Goal: Task Accomplishment & Management: Use online tool/utility

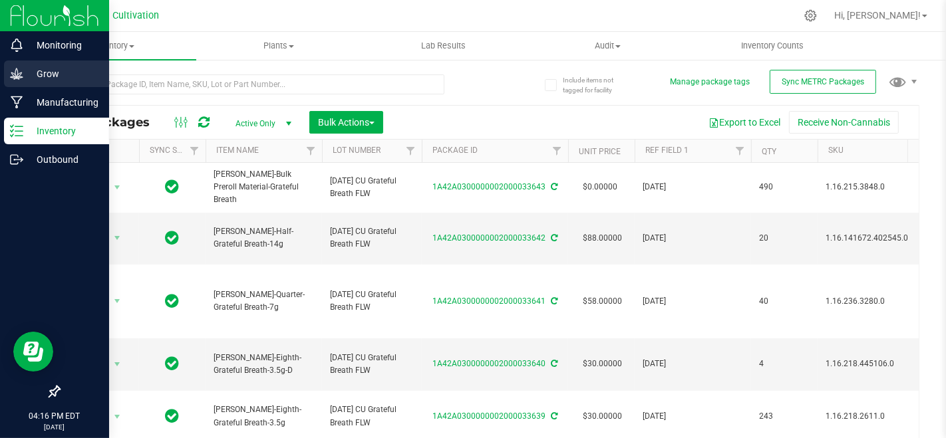
click at [26, 74] on p "Grow" at bounding box center [63, 74] width 80 height 16
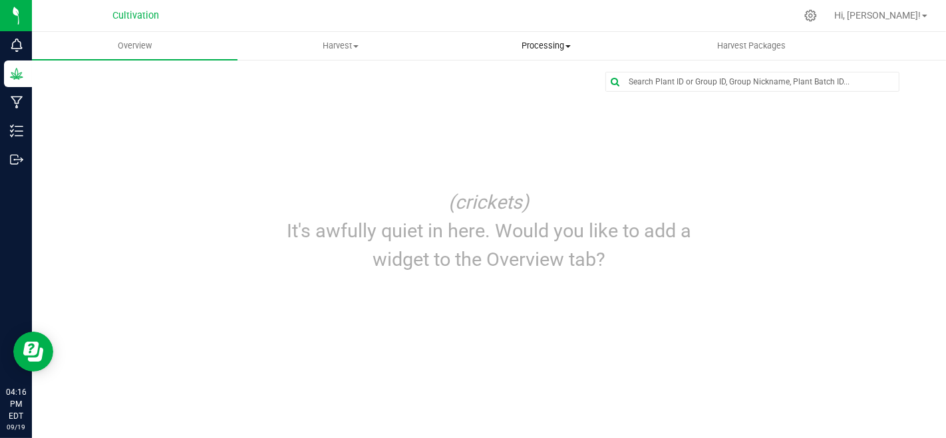
click at [547, 43] on span "Processing" at bounding box center [546, 46] width 204 height 12
click at [562, 89] on li "Processing harvests" at bounding box center [545, 96] width 205 height 16
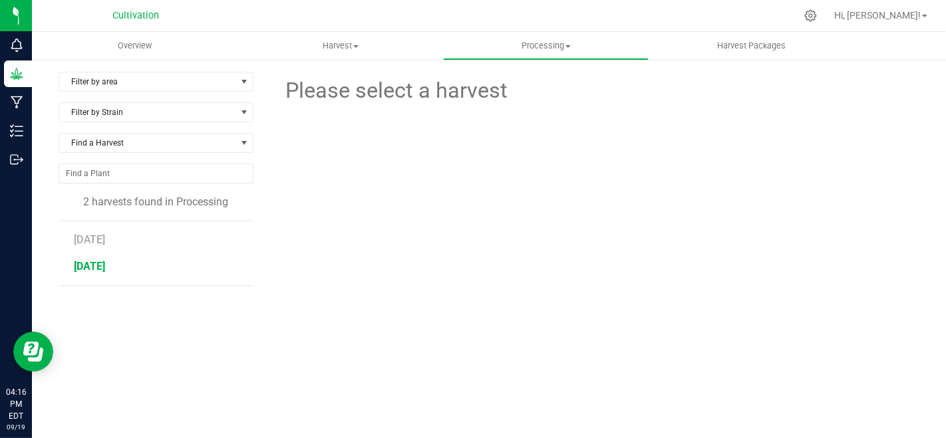
click at [103, 271] on span "[DATE]" at bounding box center [89, 266] width 31 height 13
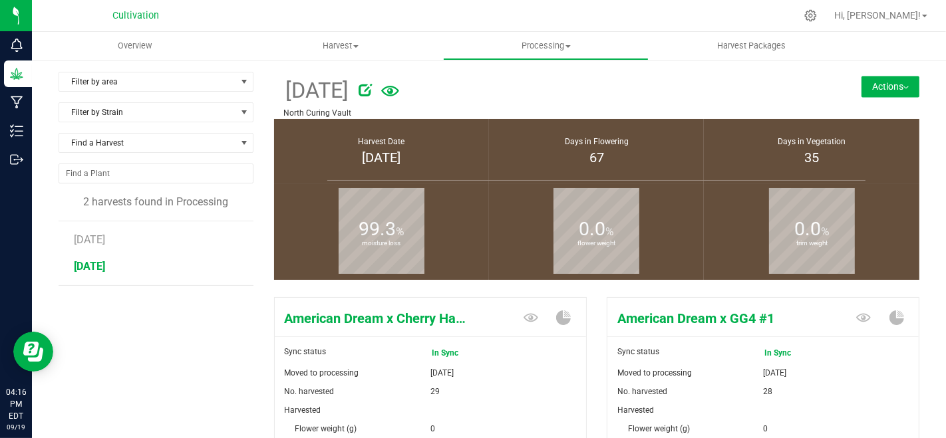
click at [890, 90] on button "Actions" at bounding box center [890, 86] width 58 height 21
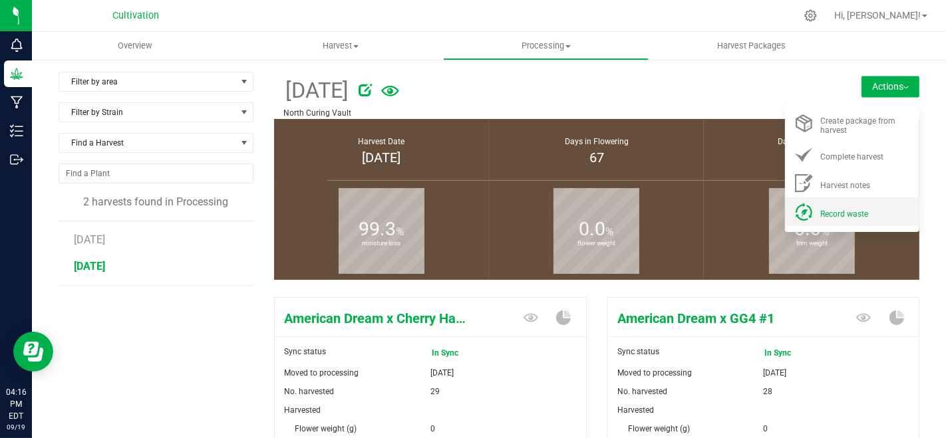
click at [852, 215] on span "Record waste" at bounding box center [844, 213] width 48 height 9
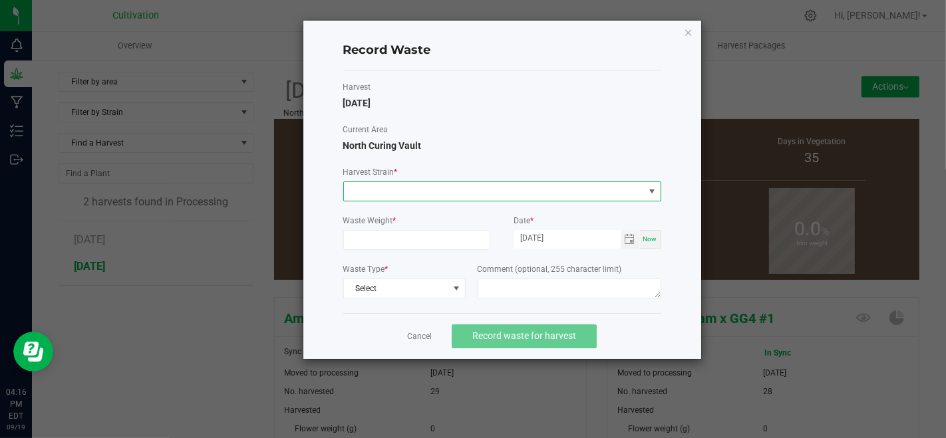
click at [452, 193] on span at bounding box center [494, 191] width 300 height 19
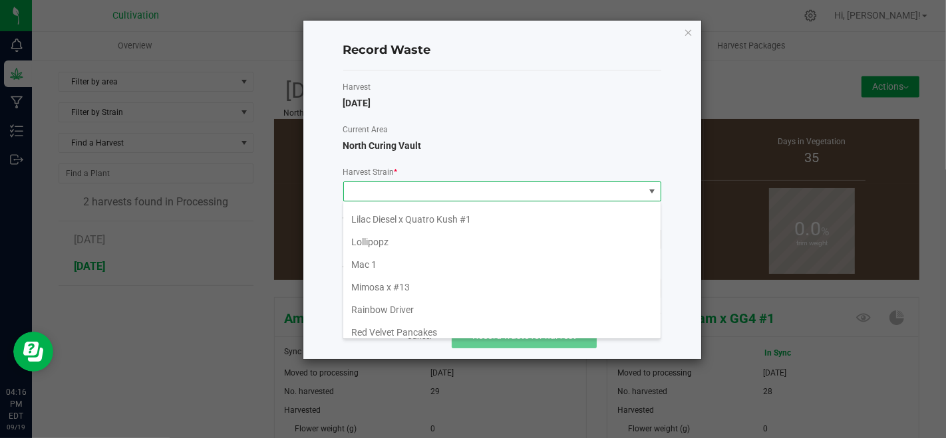
scroll to position [148, 0]
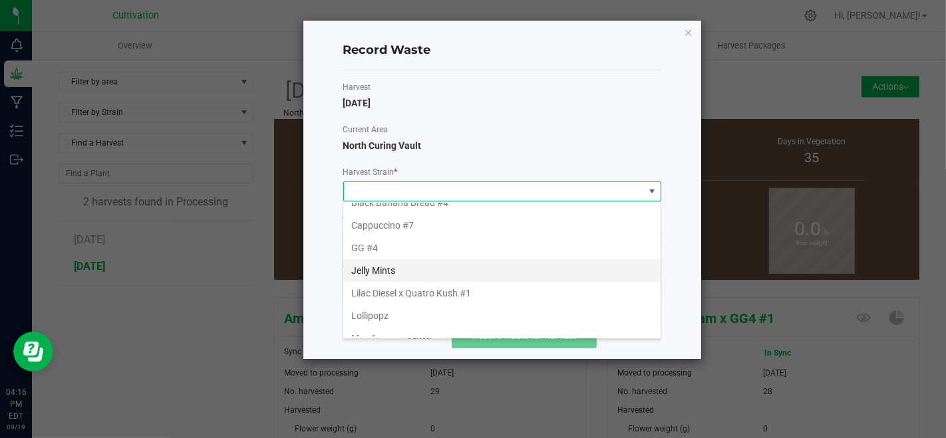
click at [434, 265] on li "Jelly Mints" at bounding box center [501, 270] width 317 height 23
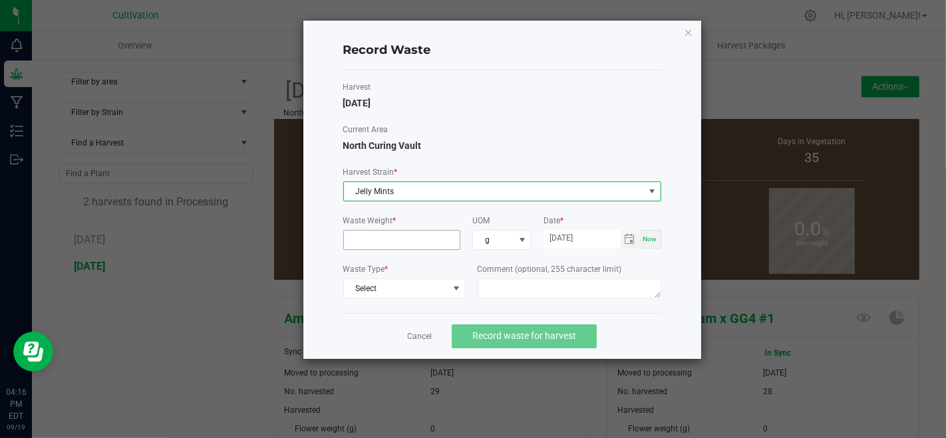
click at [422, 243] on input at bounding box center [402, 240] width 116 height 19
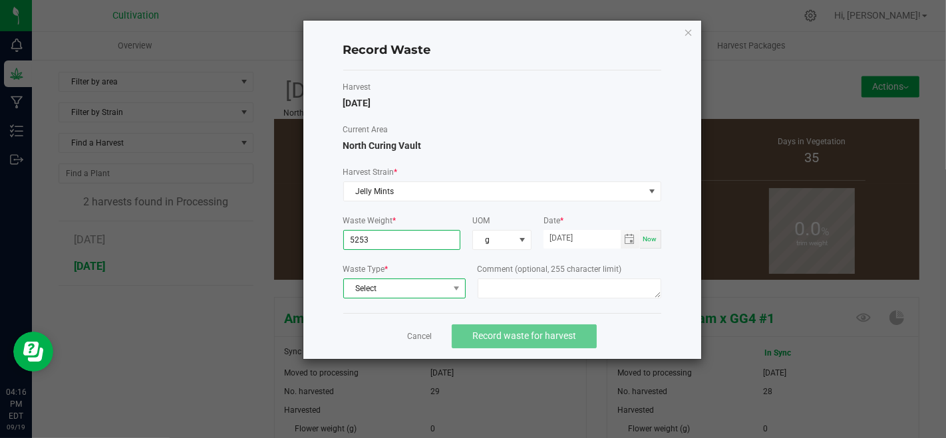
type input "5253.0000 g"
click at [426, 287] on span "Select" at bounding box center [396, 288] width 104 height 19
click at [436, 303] on li "Plant Material" at bounding box center [403, 309] width 121 height 19
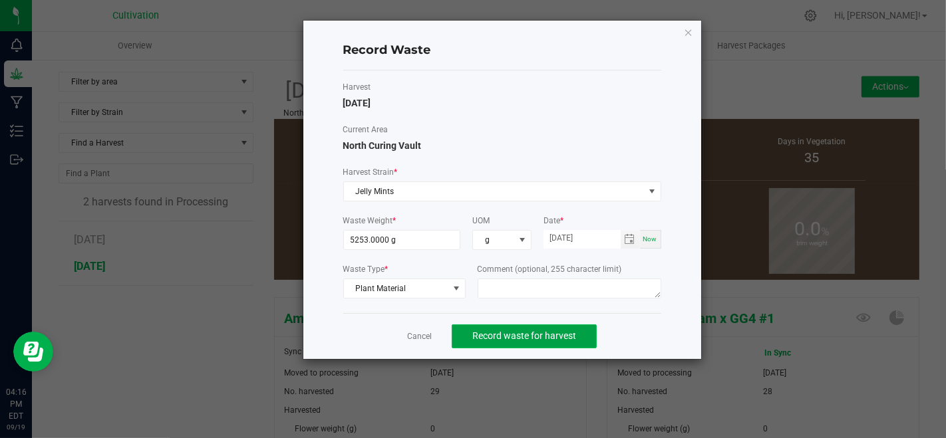
click at [471, 334] on button "Record waste for harvest" at bounding box center [524, 336] width 145 height 24
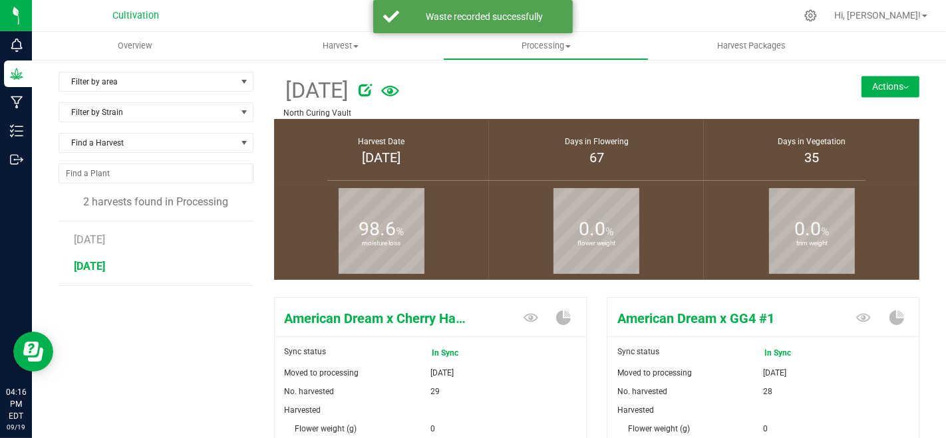
click at [876, 83] on button "Actions" at bounding box center [890, 86] width 58 height 21
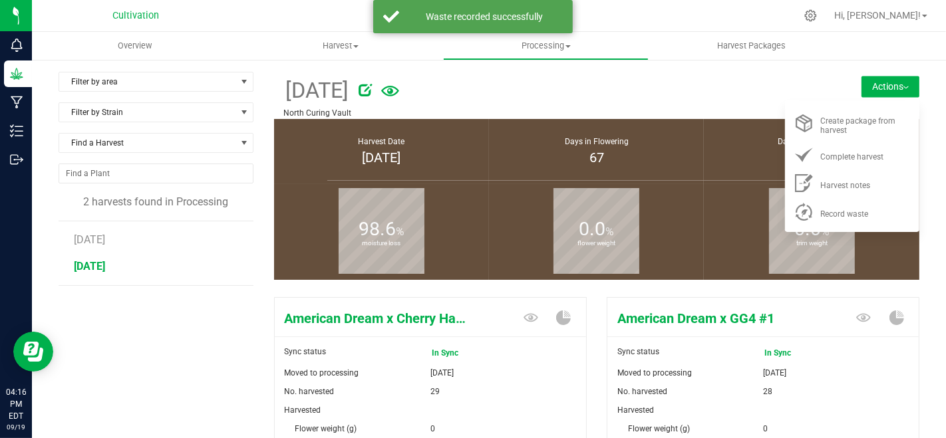
click at [828, 227] on ul "Create package from harvest Complete harvest Harvest notes" at bounding box center [852, 166] width 134 height 132
click at [795, 208] on icon at bounding box center [804, 212] width 18 height 18
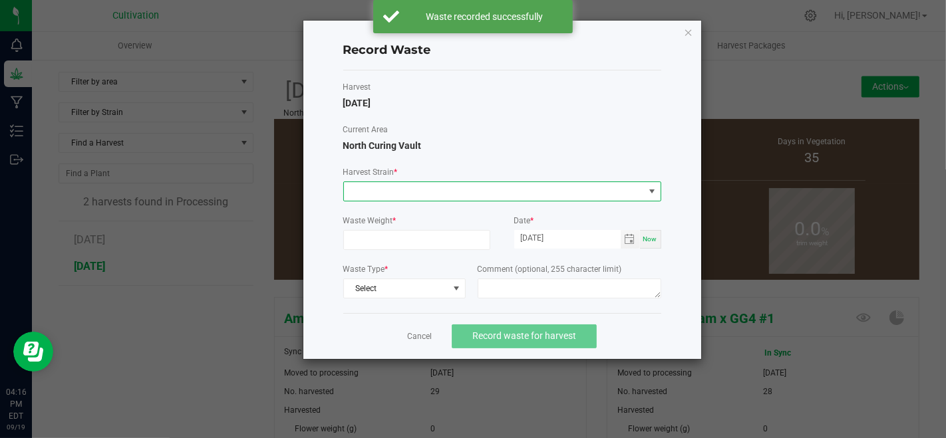
click at [549, 182] on span at bounding box center [502, 192] width 318 height 20
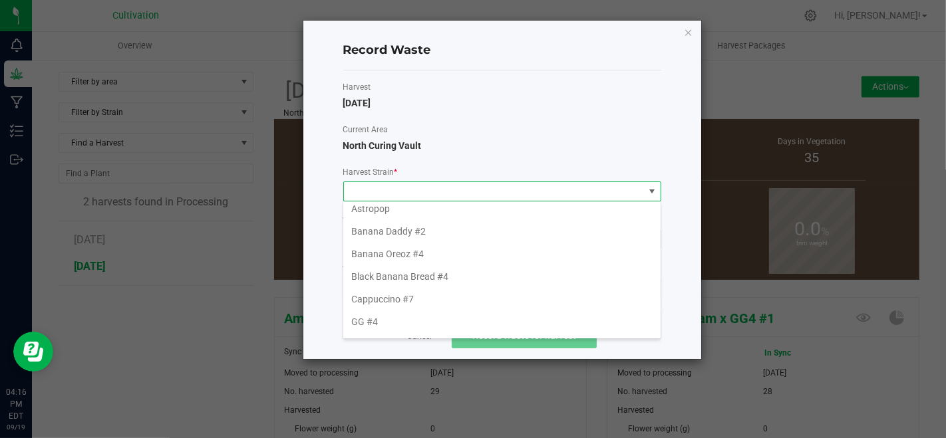
scroll to position [148, 0]
click at [411, 328] on li "Mac 1" at bounding box center [501, 338] width 317 height 23
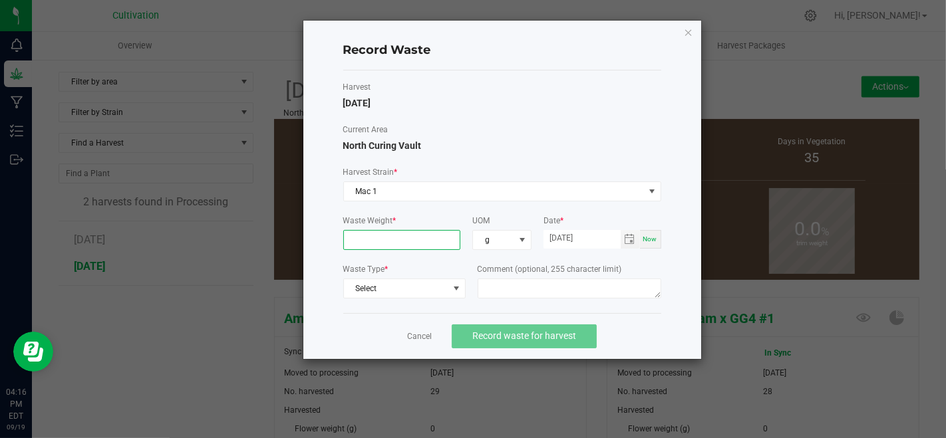
click at [420, 237] on input at bounding box center [402, 240] width 116 height 19
type input "2250.0000 g"
click at [442, 291] on span "Select" at bounding box center [396, 288] width 104 height 19
click at [444, 303] on li "Plant Material" at bounding box center [403, 309] width 121 height 19
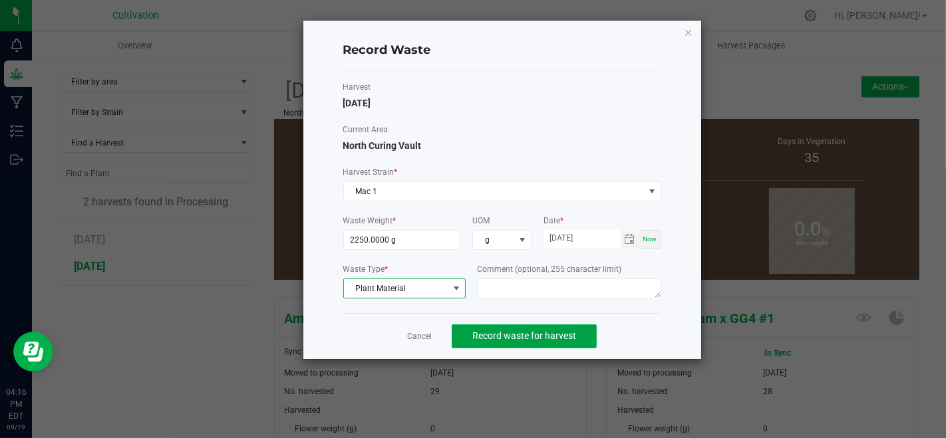
click at [471, 332] on button "Record waste for harvest" at bounding box center [524, 336] width 145 height 24
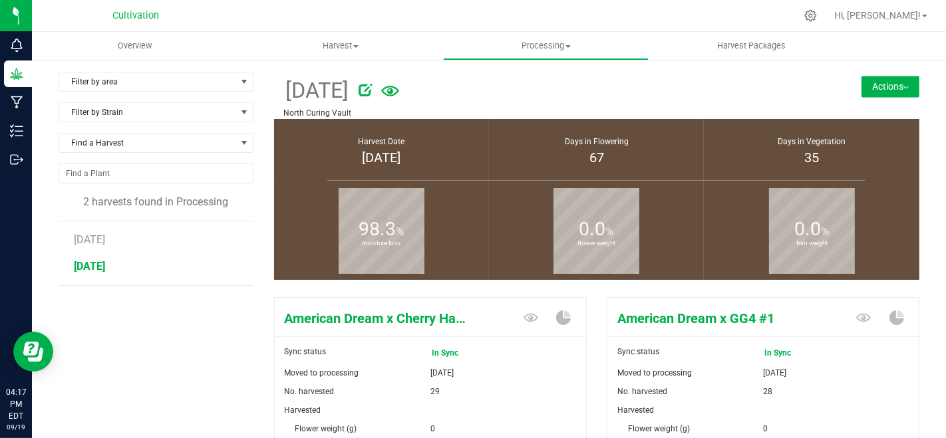
click at [894, 76] on button "Actions" at bounding box center [890, 86] width 58 height 21
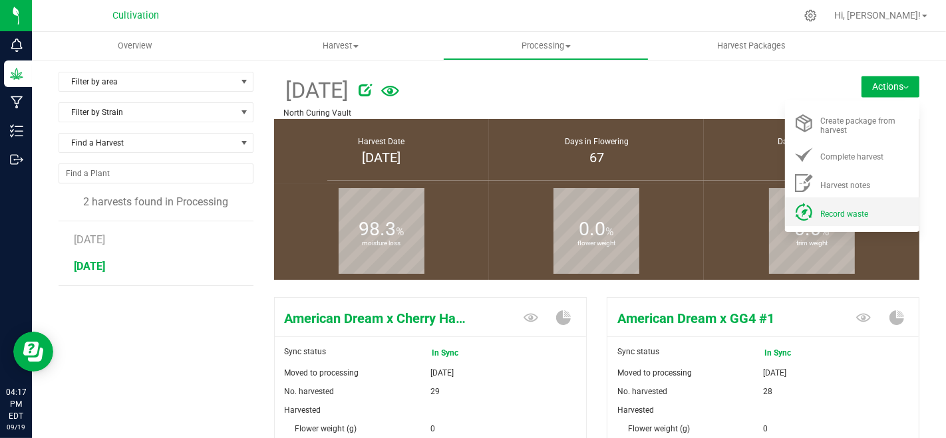
click at [825, 205] on div "Record waste" at bounding box center [865, 212] width 90 height 14
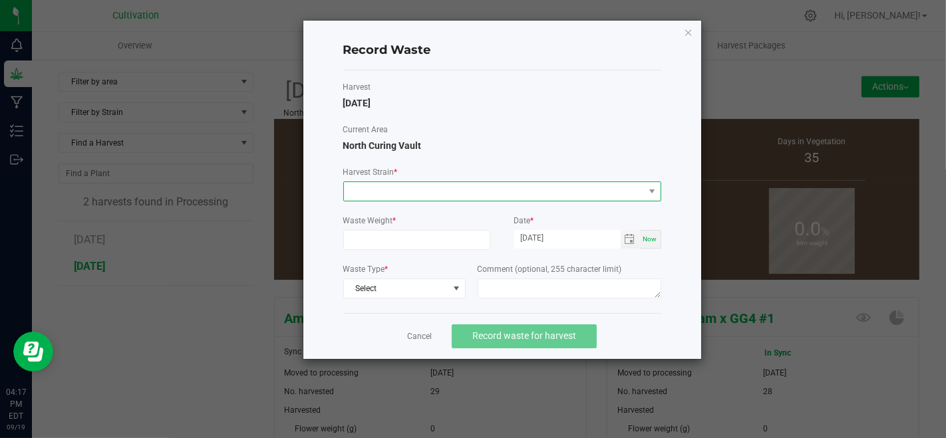
click at [505, 191] on span at bounding box center [494, 191] width 300 height 19
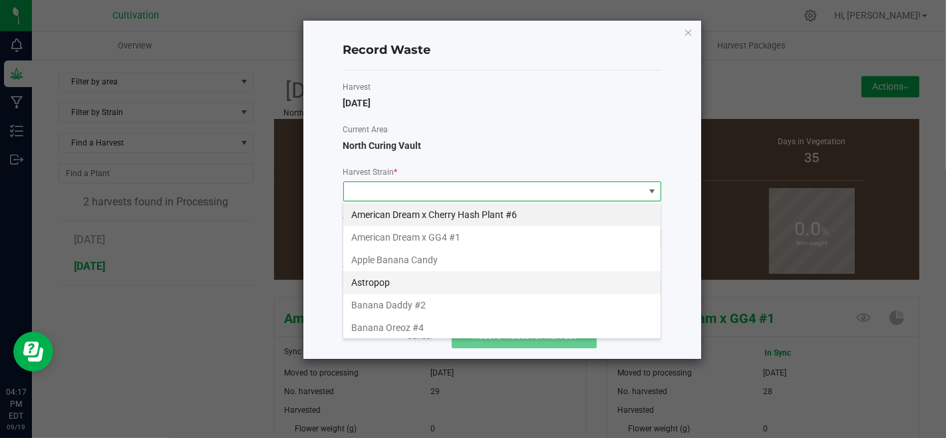
scroll to position [356, 0]
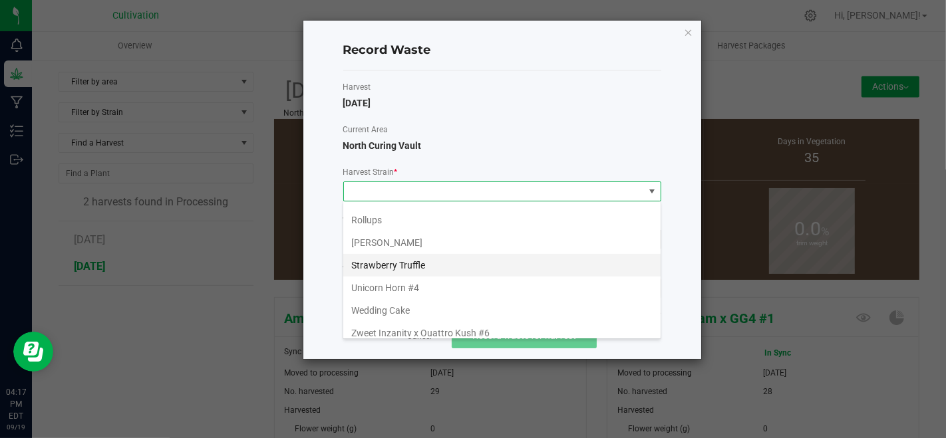
click at [421, 259] on li "Strawberry Truffle" at bounding box center [501, 265] width 317 height 23
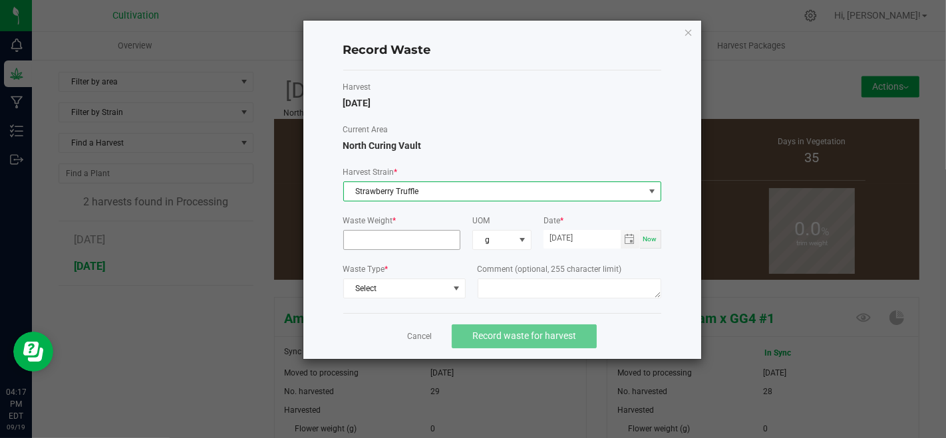
click at [406, 231] on input at bounding box center [402, 240] width 116 height 19
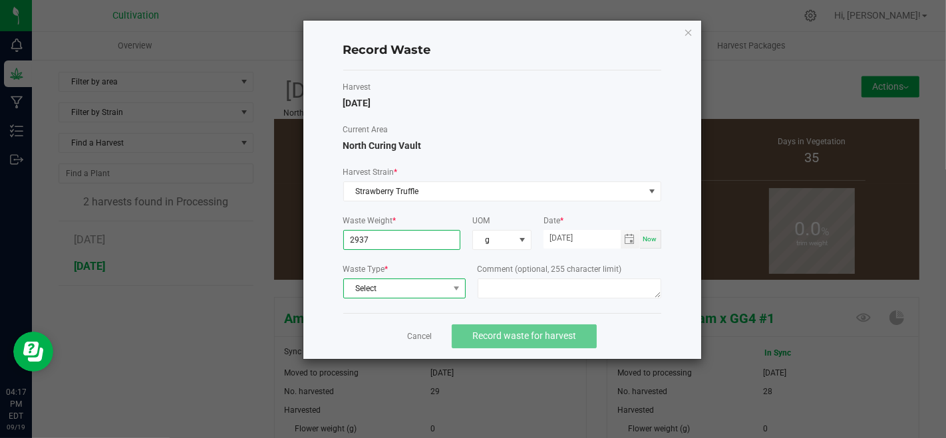
type input "2937.0000 g"
click at [412, 281] on span "Select" at bounding box center [396, 288] width 104 height 19
click at [416, 307] on li "Plant Material" at bounding box center [403, 309] width 121 height 19
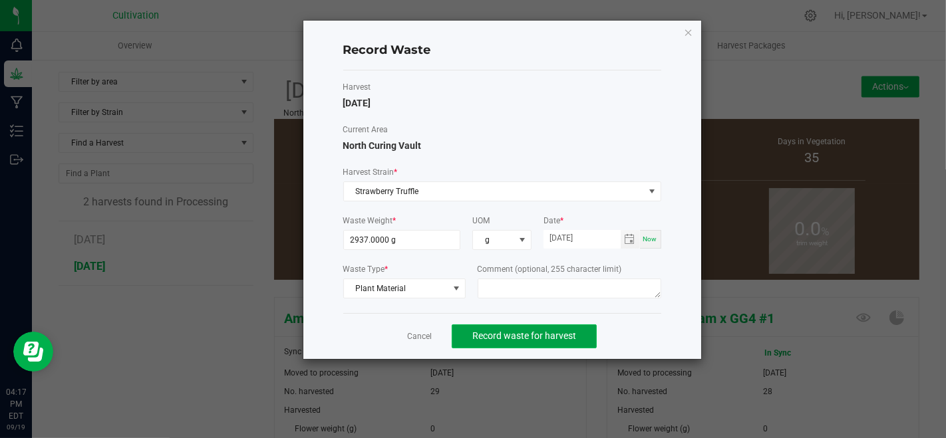
click at [486, 334] on span "Record waste for harvest" at bounding box center [524, 335] width 104 height 11
